Goal: Transaction & Acquisition: Purchase product/service

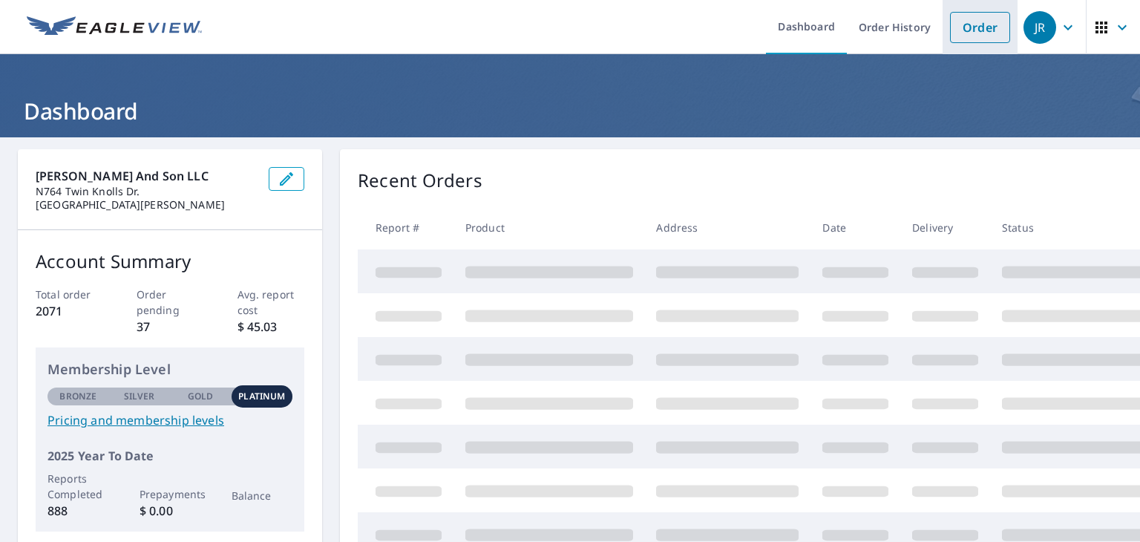
click at [950, 27] on link "Order" at bounding box center [980, 27] width 60 height 31
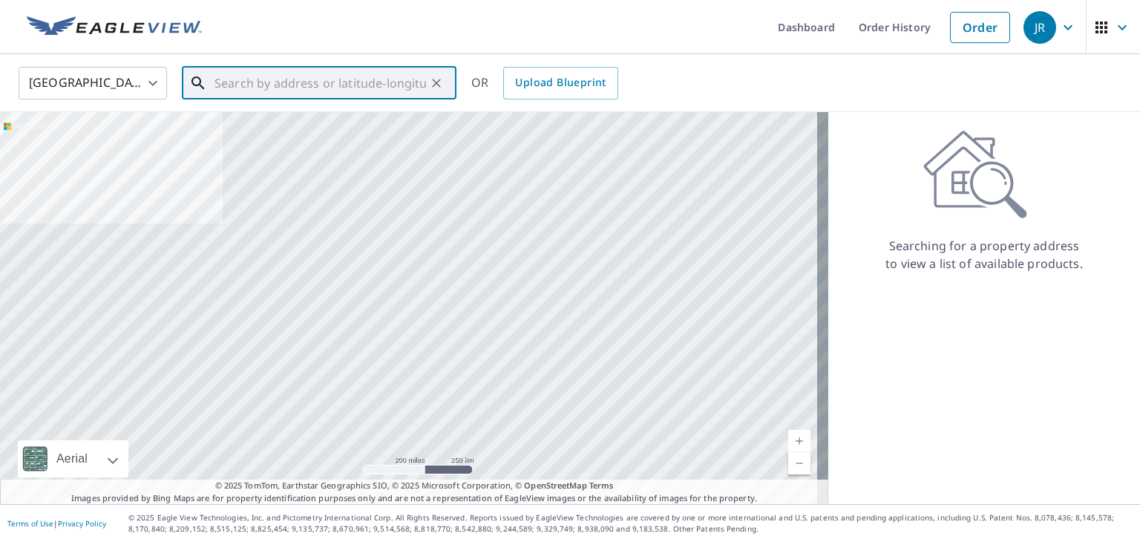
click at [392, 88] on input "text" at bounding box center [320, 83] width 212 height 42
paste input "N352 [PERSON_NAME]"
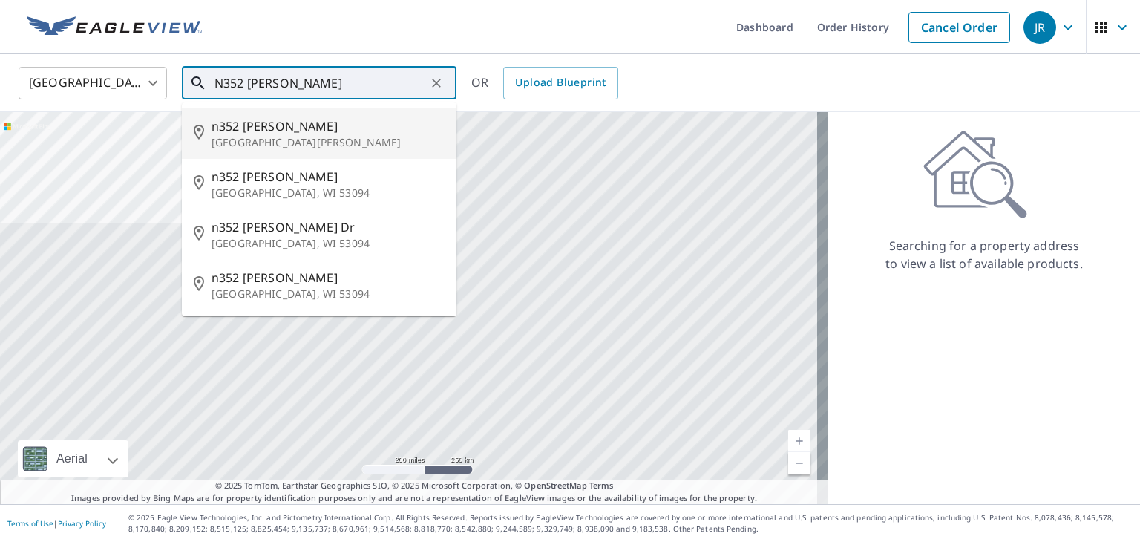
click at [362, 124] on span "n352 [PERSON_NAME]" at bounding box center [328, 126] width 233 height 18
type input "[STREET_ADDRESS][PERSON_NAME][PERSON_NAME]"
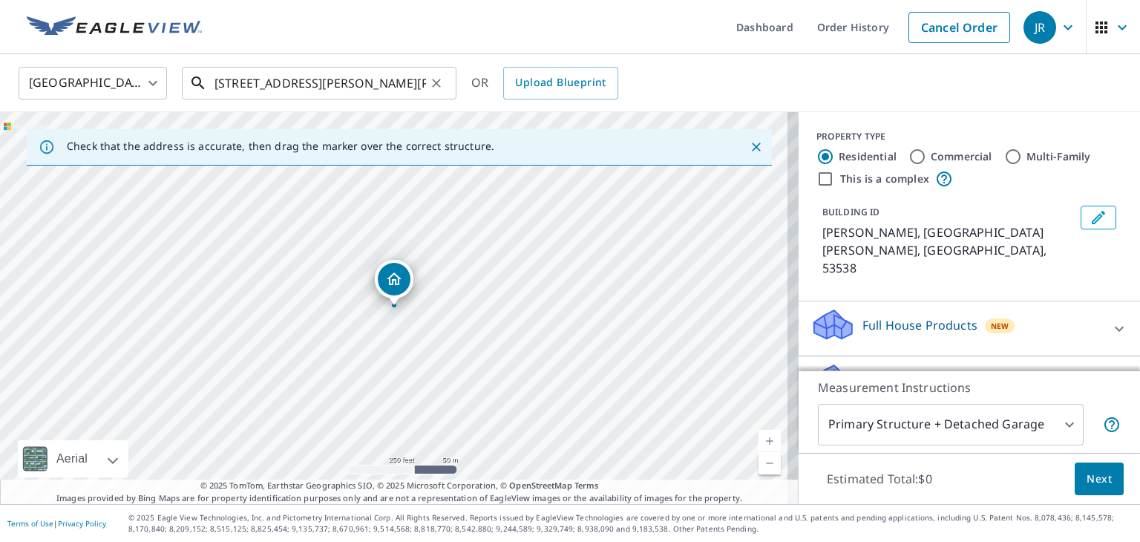
click at [402, 82] on input "[STREET_ADDRESS][PERSON_NAME][PERSON_NAME]" at bounding box center [320, 83] width 212 height 42
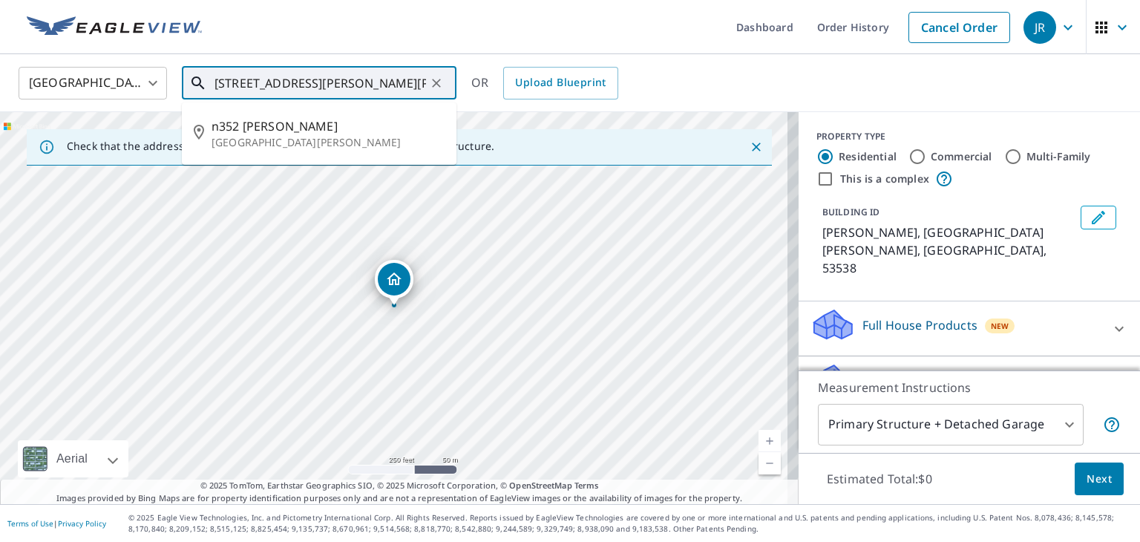
click at [402, 82] on input "[STREET_ADDRESS][PERSON_NAME][PERSON_NAME]" at bounding box center [320, 83] width 212 height 42
